Goal: Check status: Check status

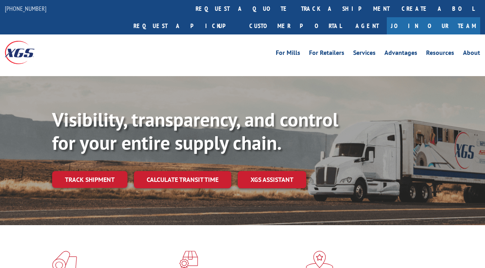
click at [295, 6] on link "track a shipment" at bounding box center [345, 8] width 101 height 17
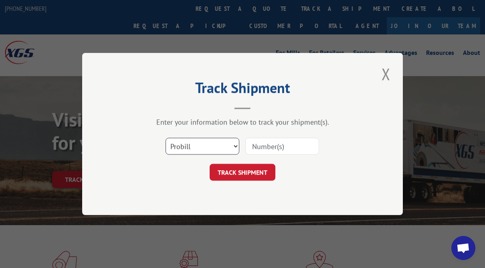
click at [202, 149] on select "Select category... Probill BOL PO" at bounding box center [203, 146] width 74 height 17
select select "po"
click at [166, 138] on select "Select category... Probill BOL PO" at bounding box center [203, 146] width 74 height 17
click at [264, 149] on input at bounding box center [282, 146] width 74 height 17
type input "23452560"
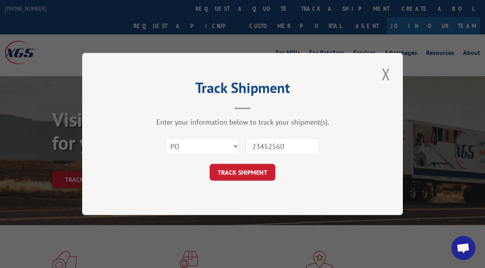
click button "TRACK SHIPMENT" at bounding box center [243, 172] width 66 height 17
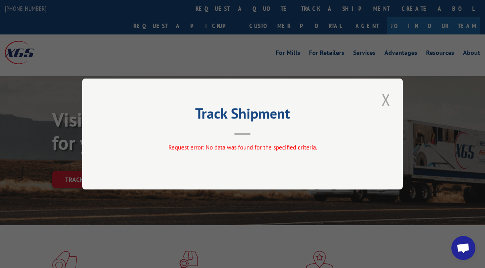
click at [384, 100] on button "Close modal" at bounding box center [386, 100] width 14 height 22
